Goal: Task Accomplishment & Management: Manage account settings

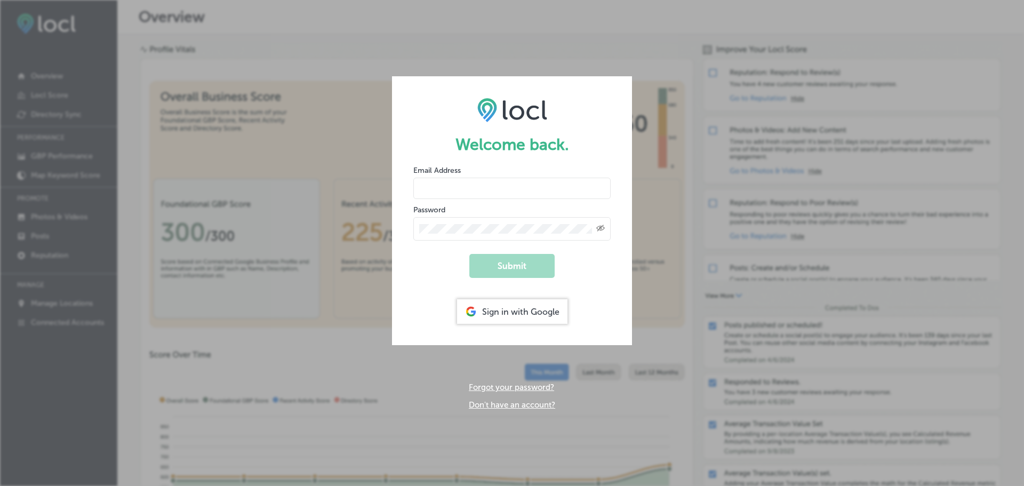
type input "[EMAIL_ADDRESS][DOMAIN_NAME]"
click at [611, 265] on form "Welcome back. Email Address [EMAIL_ADDRESS][DOMAIN_NAME] Password Created with …" at bounding box center [512, 210] width 240 height 269
click at [550, 266] on button "Submit" at bounding box center [511, 266] width 85 height 24
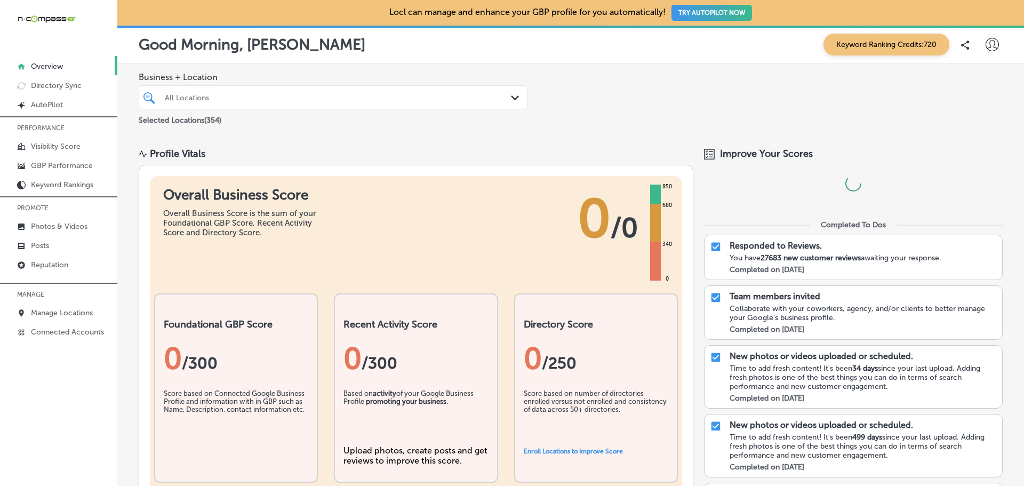
click at [986, 51] on div at bounding box center [992, 44] width 13 height 13
click at [991, 80] on p "My Account" at bounding box center [977, 83] width 48 height 13
select select "US"
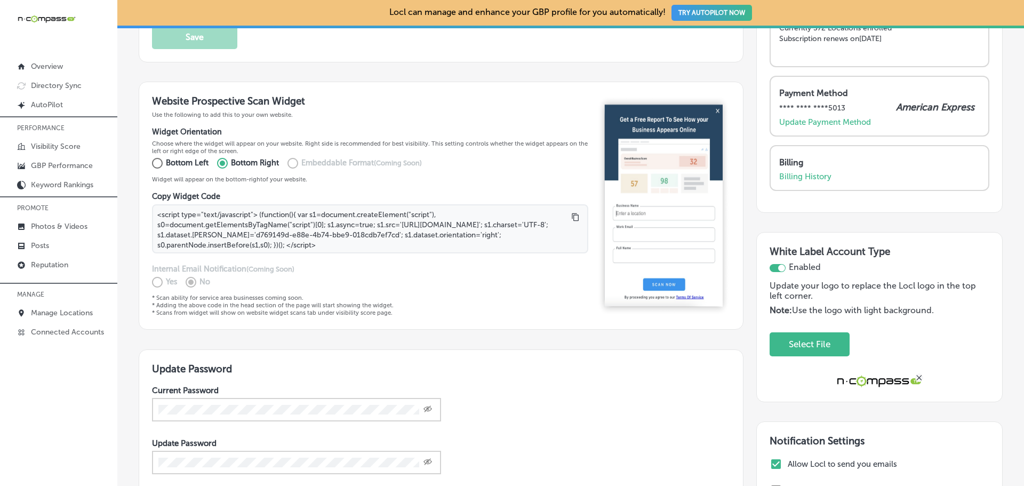
scroll to position [213, 0]
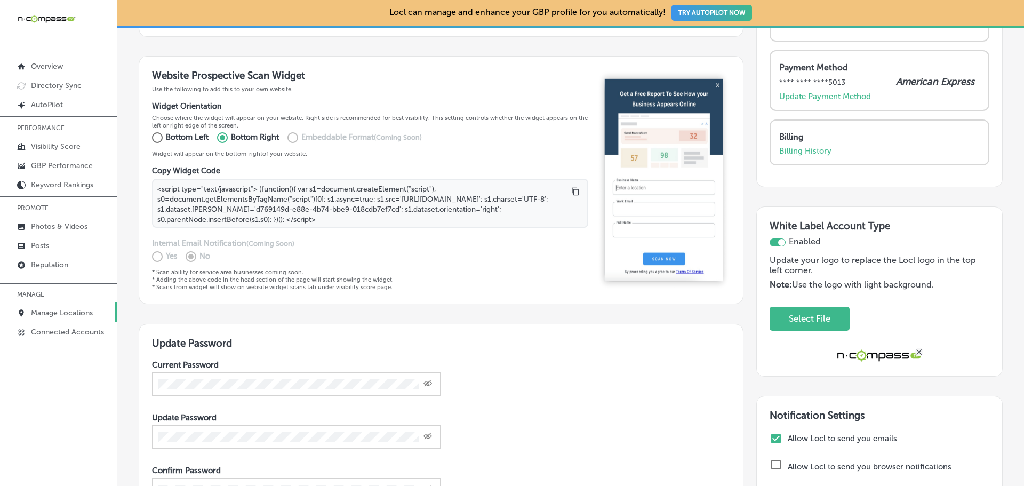
click at [55, 313] on p "Manage Locations" at bounding box center [62, 312] width 62 height 9
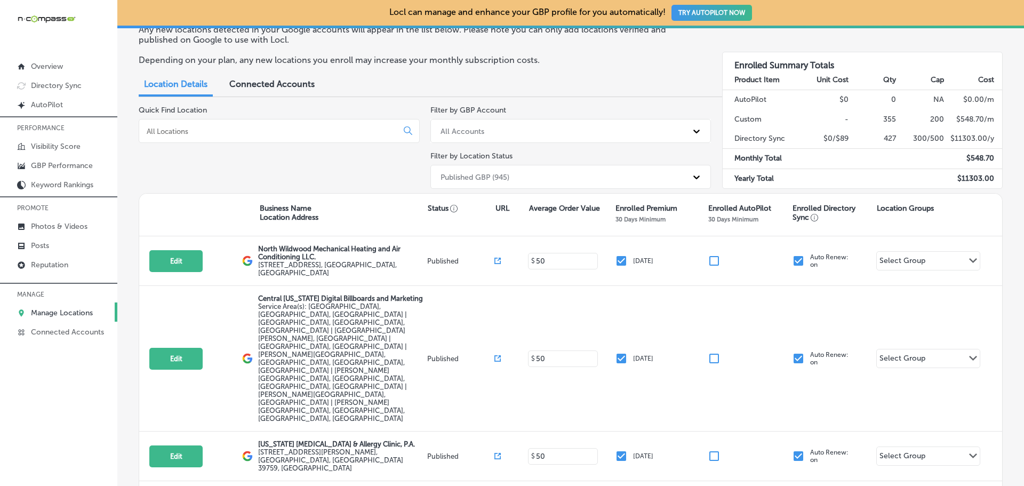
scroll to position [46, 0]
drag, startPoint x: 949, startPoint y: 177, endPoint x: 987, endPoint y: 173, distance: 38.6
click at [987, 173] on td "$ 11303.00" at bounding box center [974, 180] width 58 height 20
copy td "$ 11303.00"
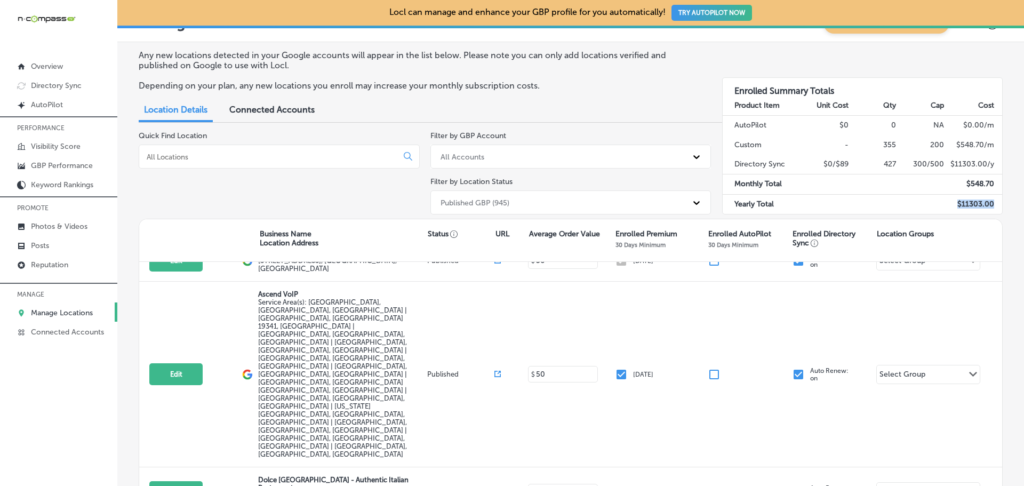
scroll to position [0, 0]
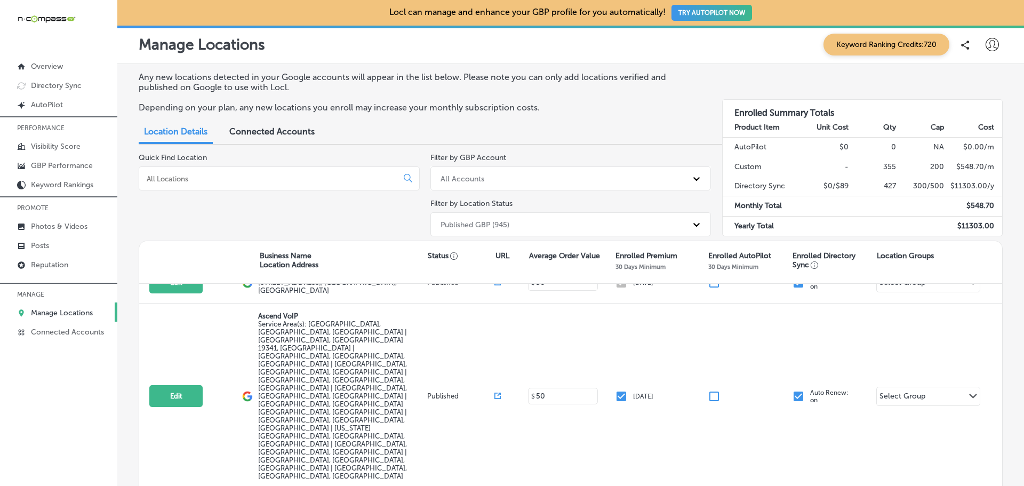
click at [258, 136] on span "Connected Accounts" at bounding box center [271, 131] width 85 height 10
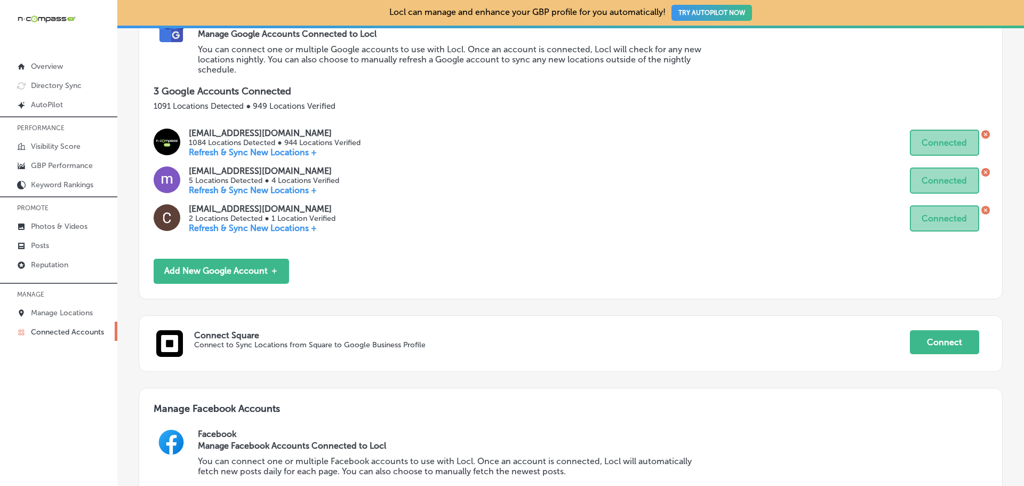
scroll to position [7, 0]
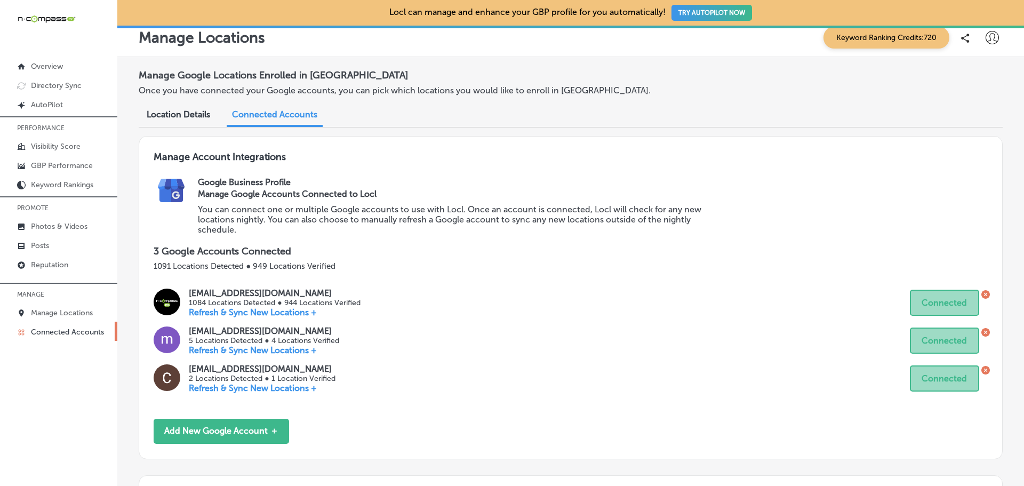
click at [190, 112] on span "Location Details" at bounding box center [178, 114] width 63 height 10
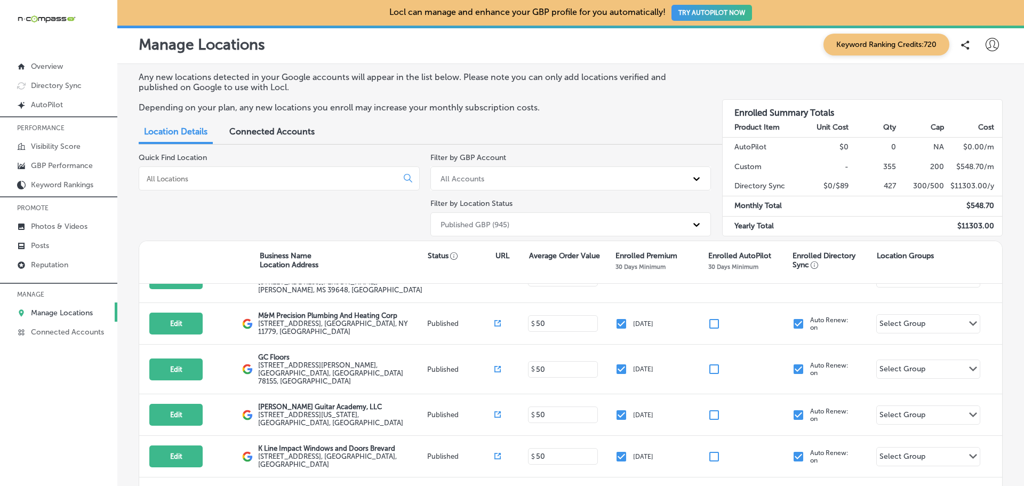
click at [490, 219] on div "Published GBP (945)" at bounding box center [561, 225] width 252 height 18
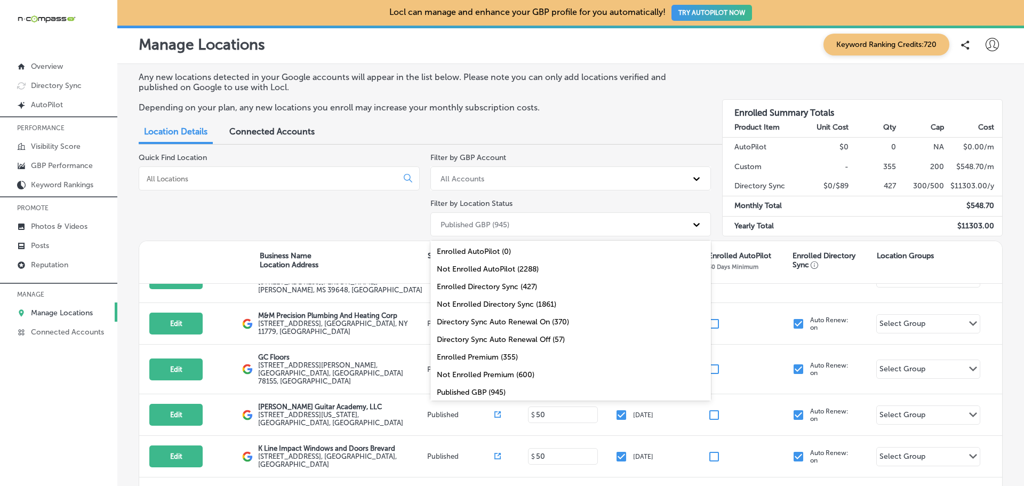
click at [228, 229] on div "Quick Find Location" at bounding box center [279, 196] width 281 height 87
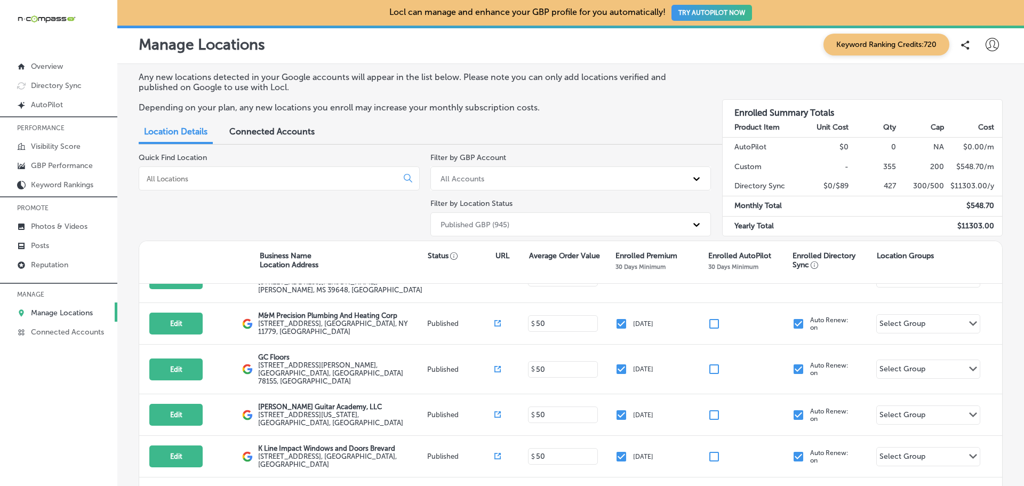
click at [1005, 253] on div "Any new locations detected in your Google accounts will appear in the list belo…" at bounding box center [570, 372] width 907 height 617
click at [63, 87] on p "Directory Sync" at bounding box center [56, 85] width 51 height 9
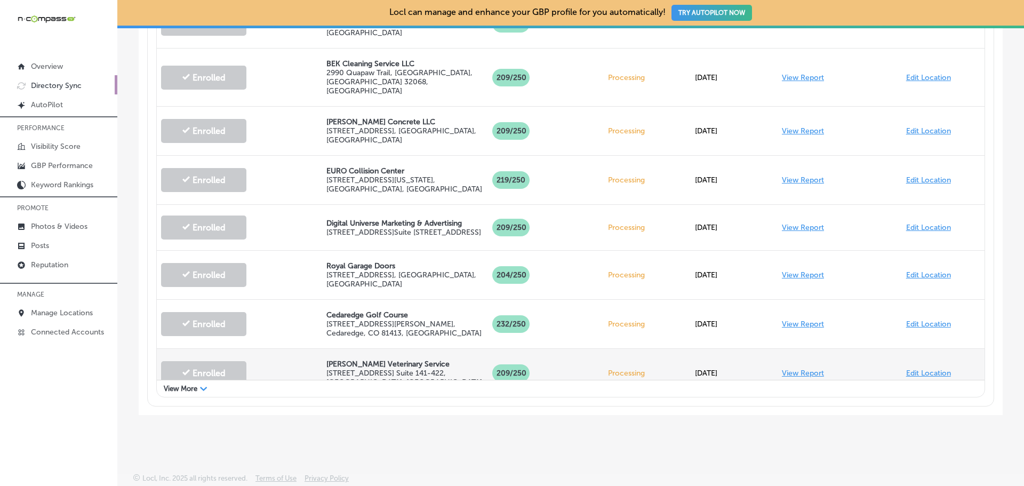
scroll to position [448, 0]
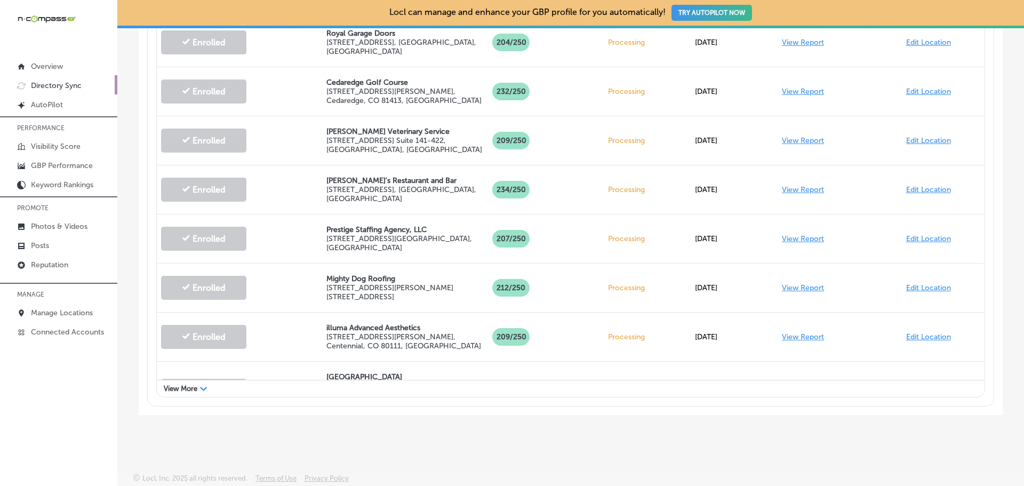
click at [200, 388] on div "View More Path Created with Sketch." at bounding box center [571, 388] width 828 height 17
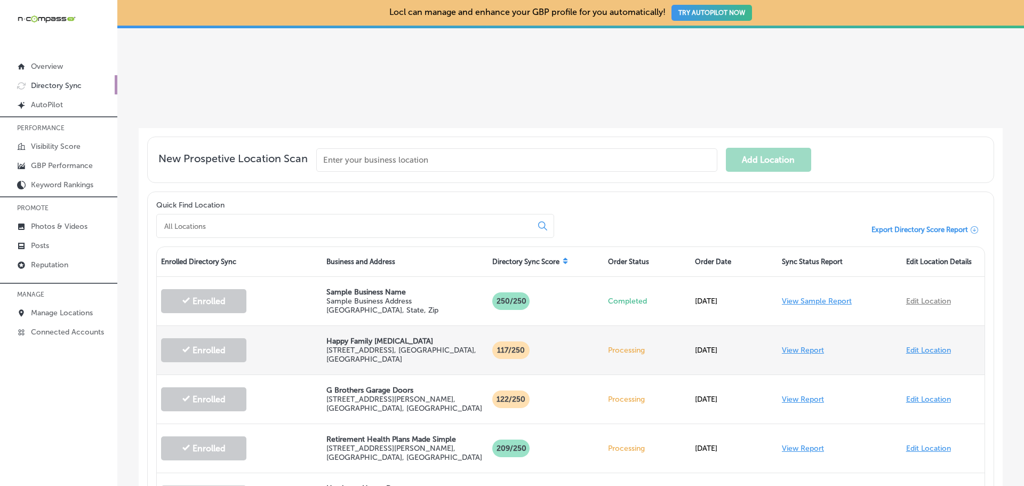
scroll to position [0, 0]
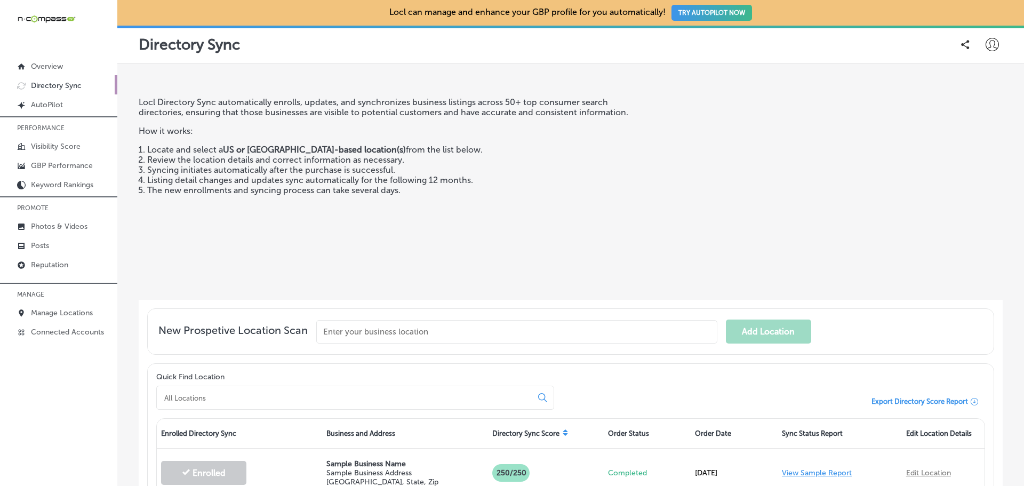
click at [957, 399] on span "Export Directory Score Report" at bounding box center [920, 401] width 97 height 8
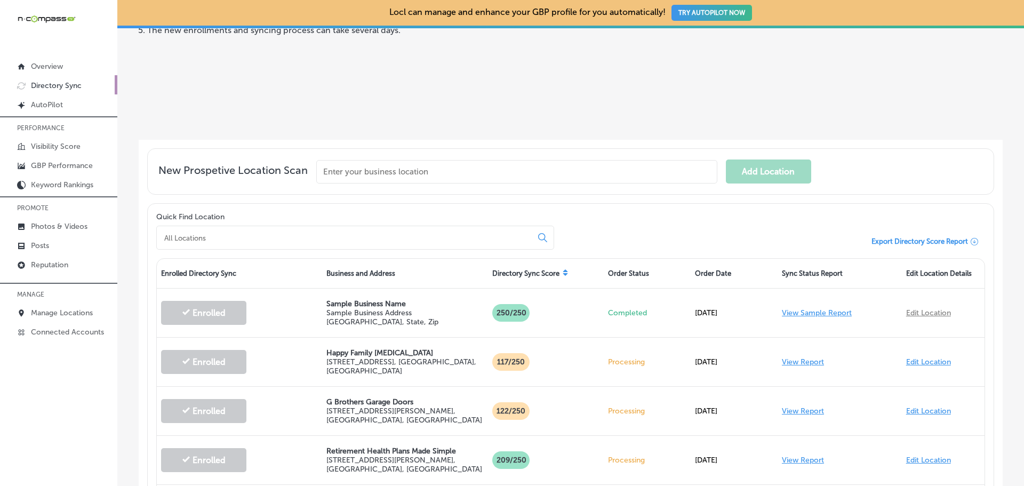
click at [284, 234] on input at bounding box center [346, 238] width 367 height 10
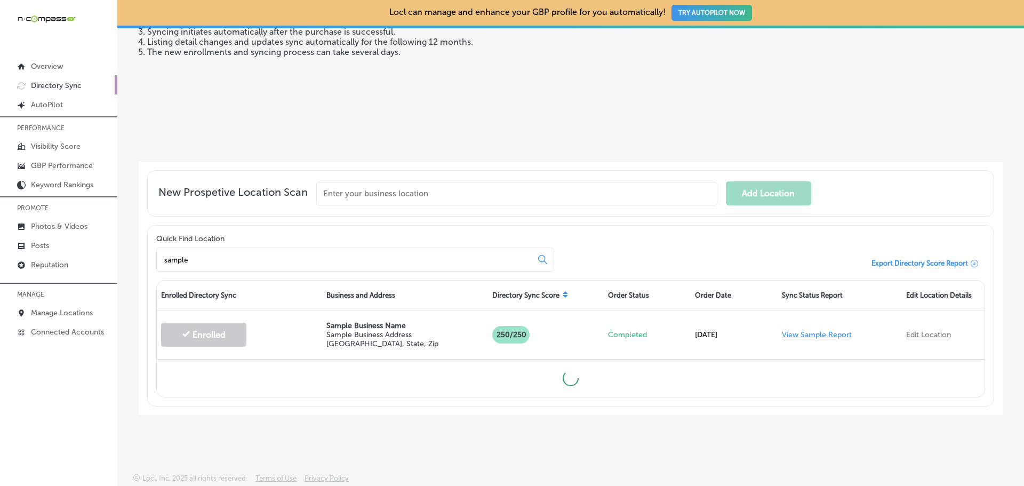
type input "sample"
click at [483, 262] on input "sample" at bounding box center [346, 262] width 367 height 10
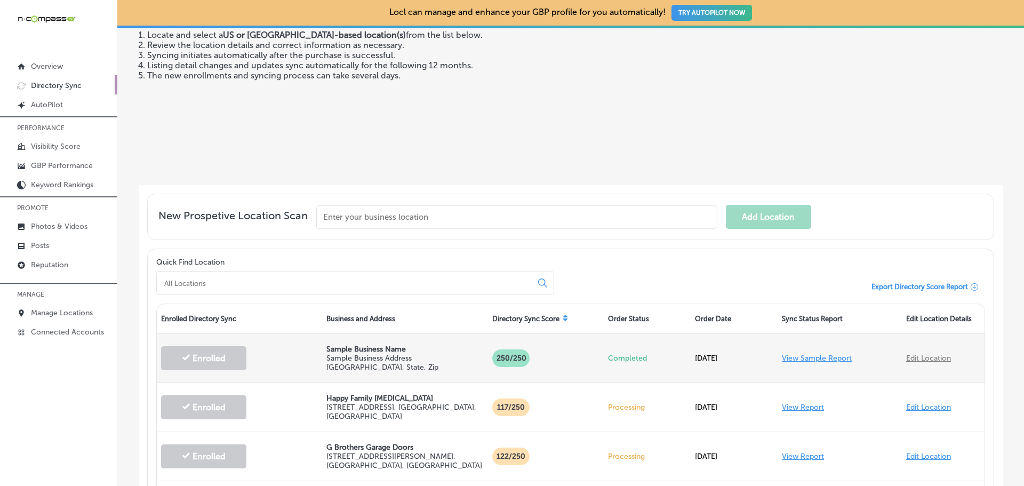
scroll to position [112, 0]
